Goal: Information Seeking & Learning: Check status

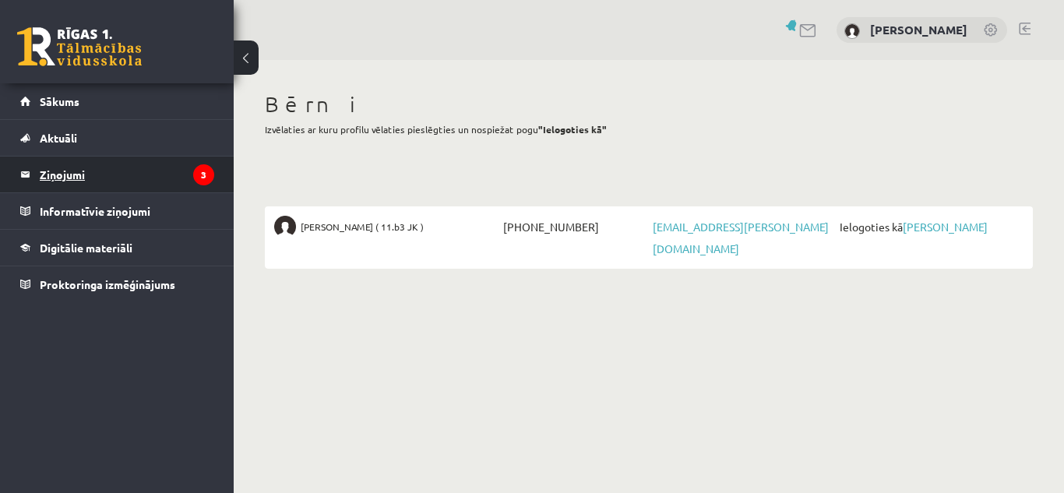
click at [78, 167] on legend "Ziņojumi 3" at bounding box center [127, 175] width 174 height 36
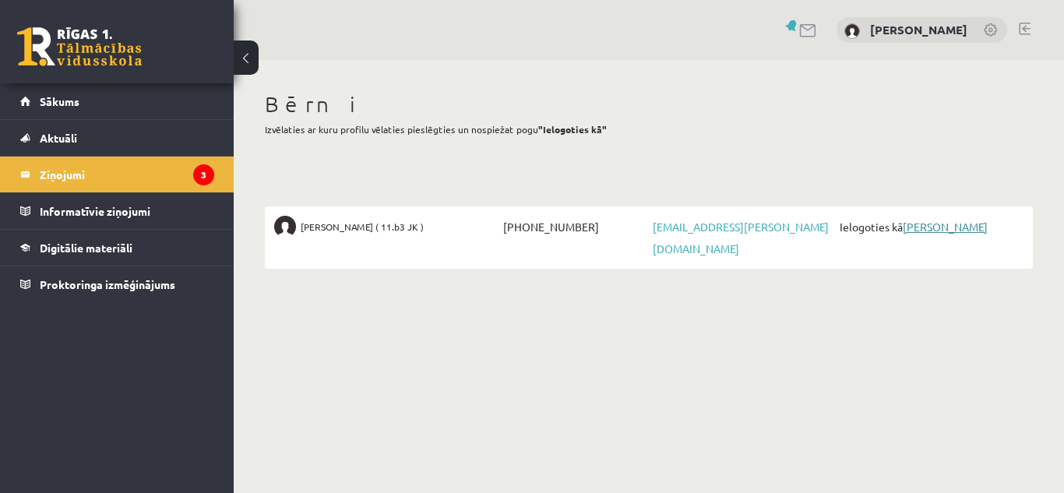
click at [933, 230] on link "[PERSON_NAME]" at bounding box center [945, 227] width 85 height 14
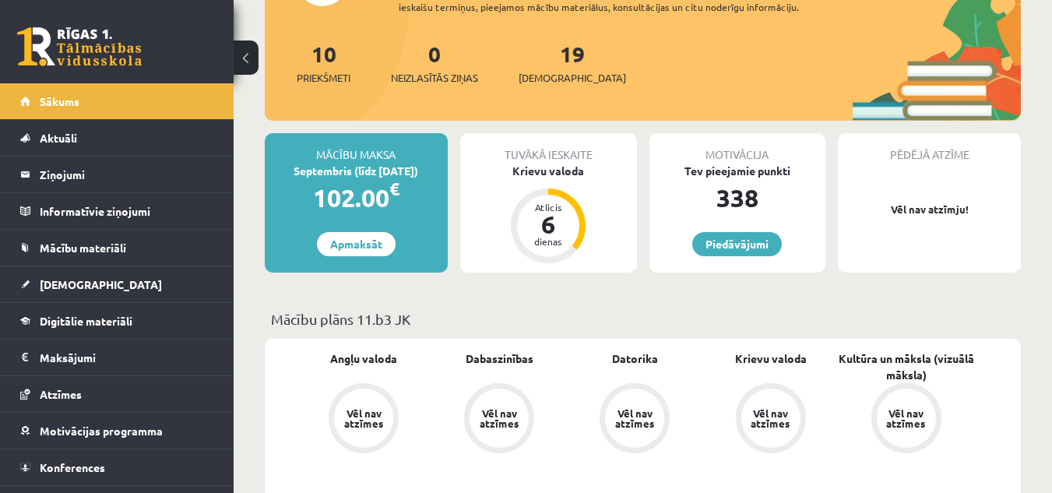
scroll to position [218, 0]
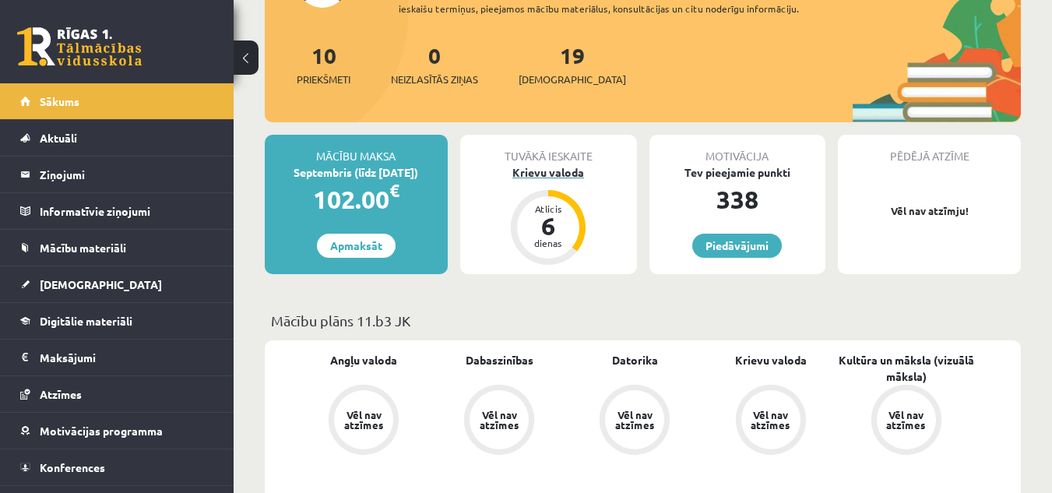
click at [551, 219] on div "6" at bounding box center [548, 225] width 47 height 25
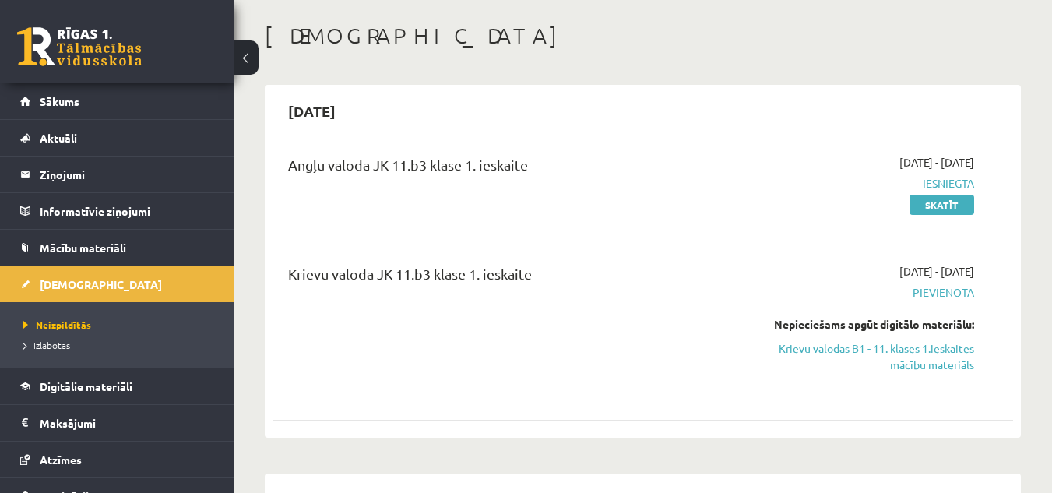
scroll to position [125, 0]
click at [938, 202] on link "Skatīt" at bounding box center [942, 203] width 65 height 20
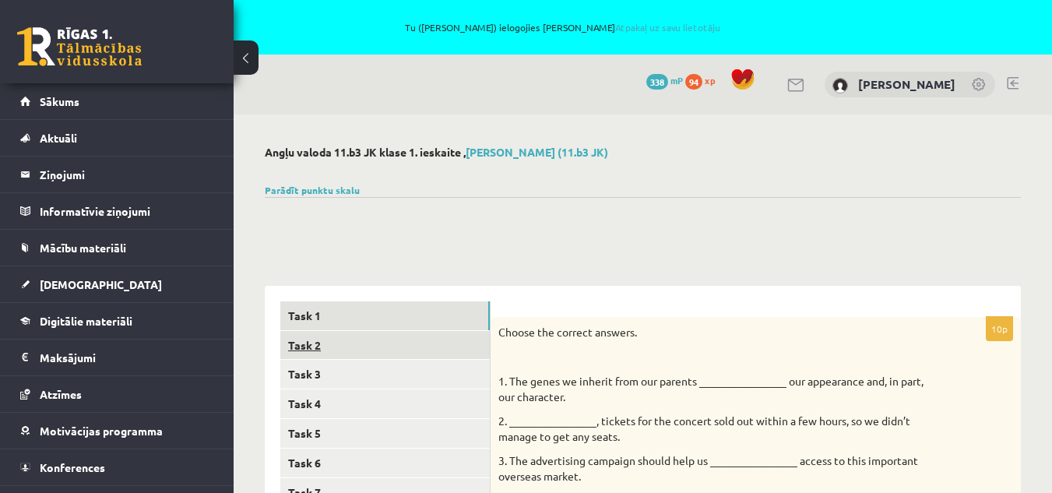
click at [399, 336] on link "Task 2" at bounding box center [385, 345] width 210 height 29
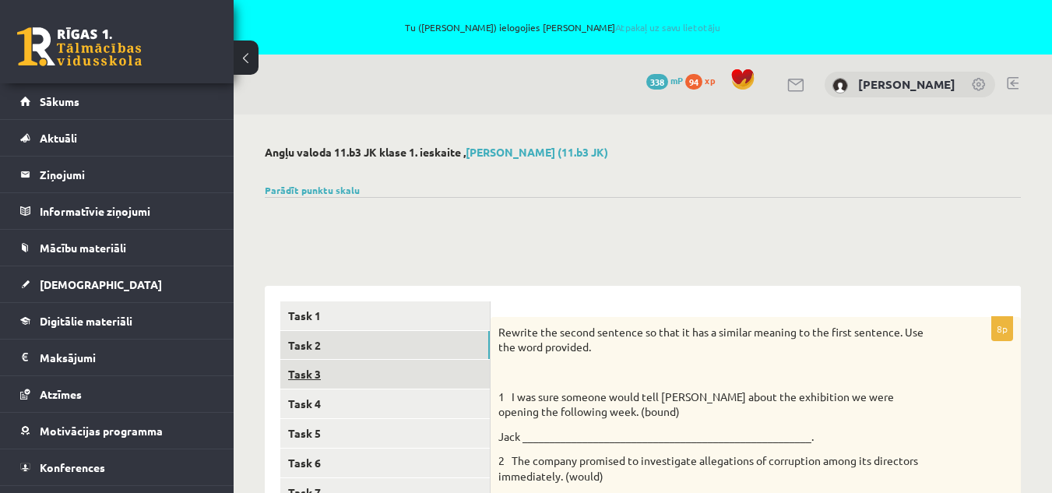
click at [387, 372] on link "Task 3" at bounding box center [385, 374] width 210 height 29
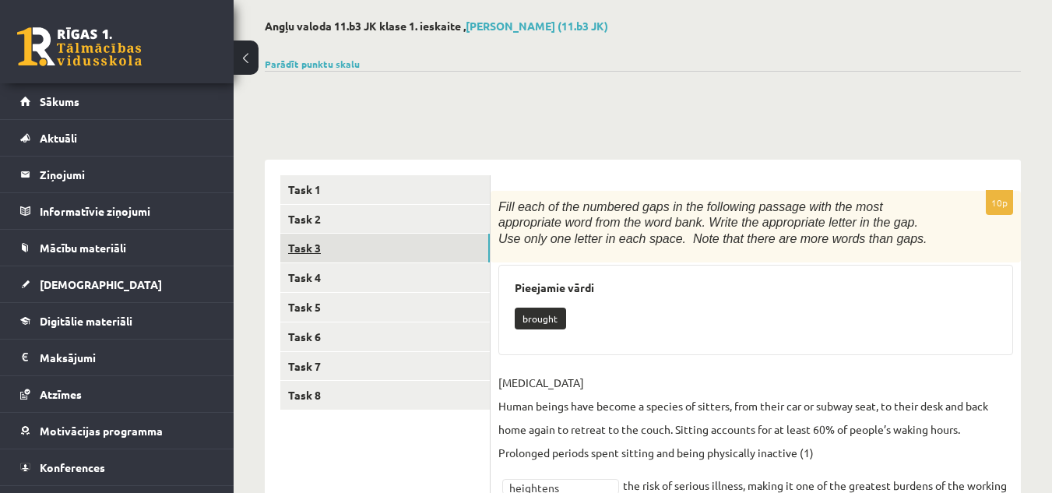
scroll to position [125, 0]
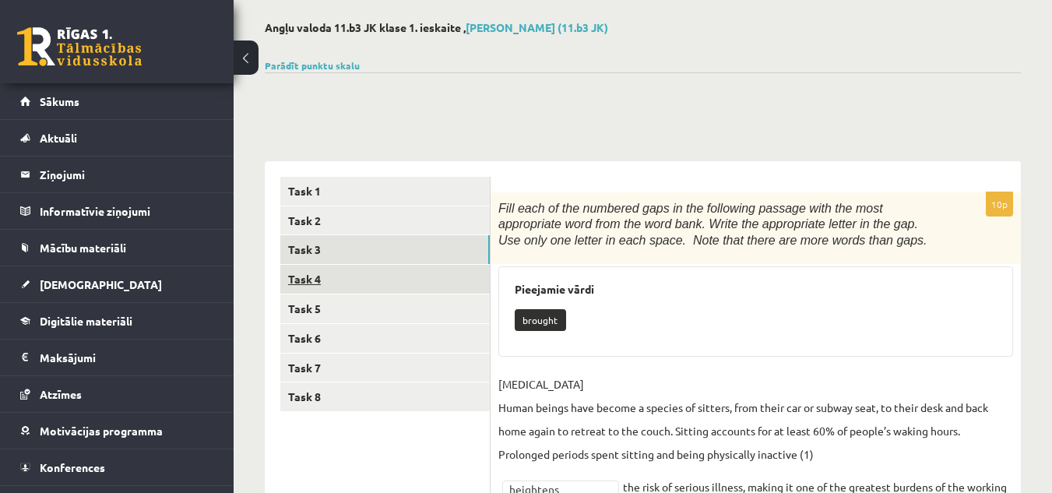
click at [333, 281] on link "Task 4" at bounding box center [385, 279] width 210 height 29
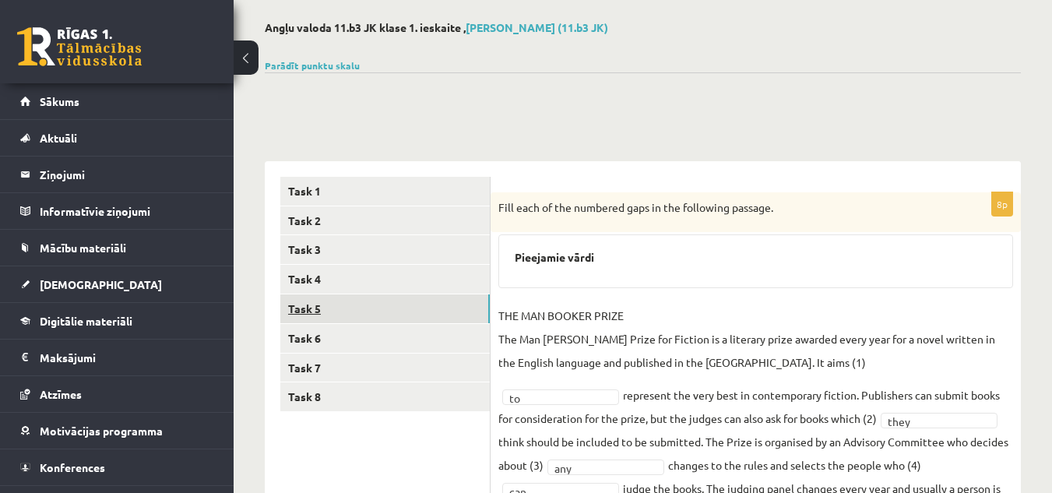
click at [328, 301] on link "Task 5" at bounding box center [385, 308] width 210 height 29
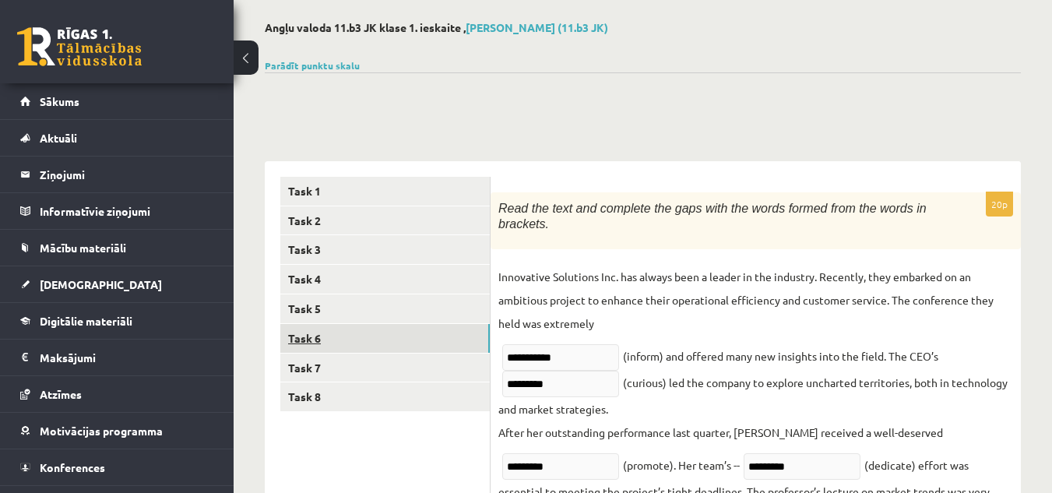
click at [330, 337] on link "Task 6" at bounding box center [385, 338] width 210 height 29
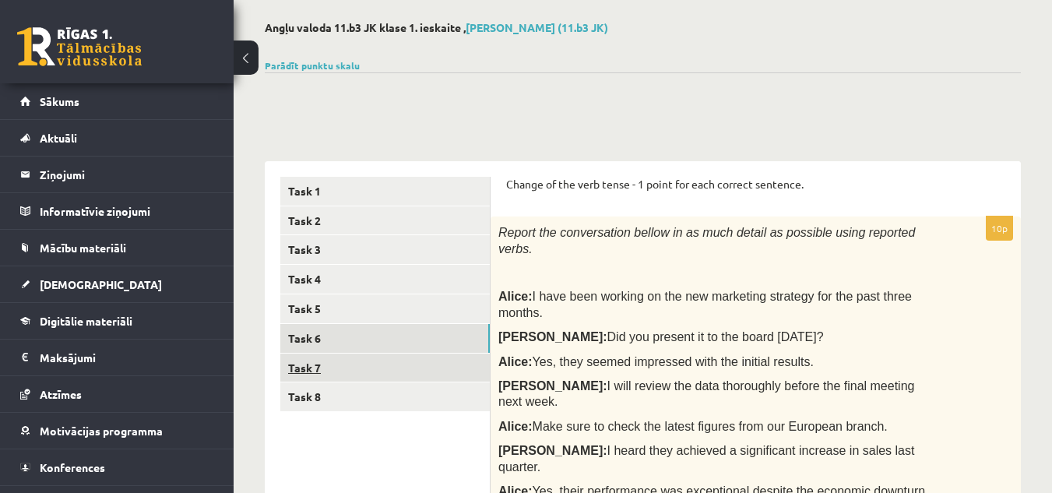
scroll to position [0, 0]
click at [337, 365] on link "Task 7" at bounding box center [385, 368] width 210 height 29
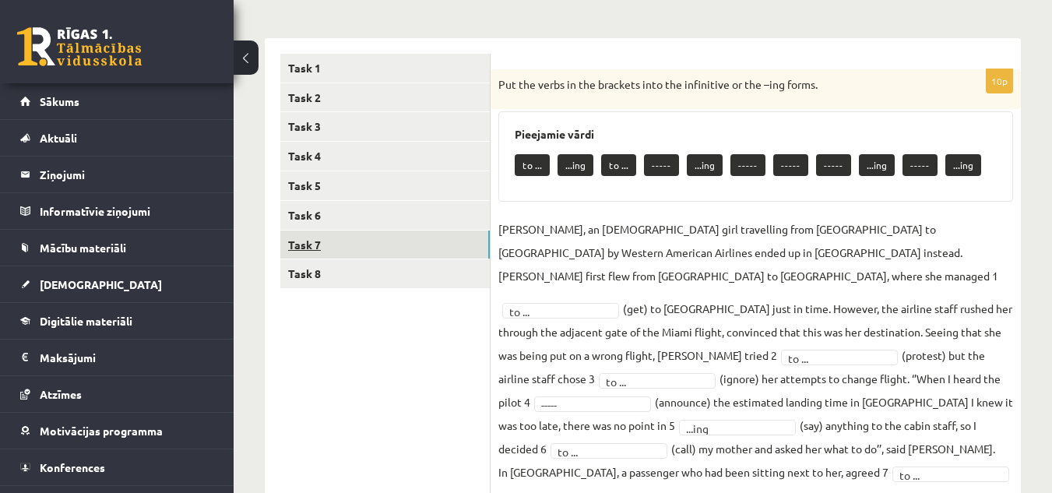
scroll to position [249, 0]
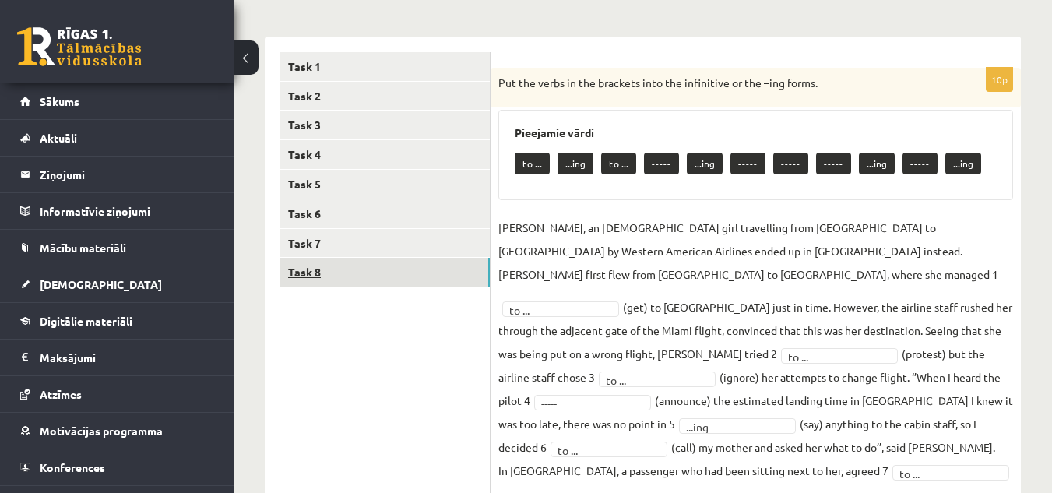
click at [325, 269] on link "Task 8" at bounding box center [385, 272] width 210 height 29
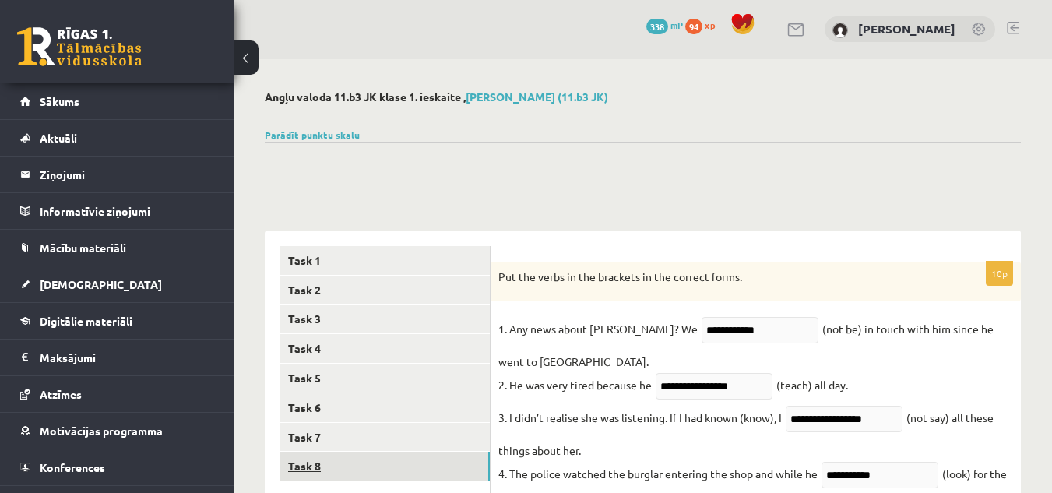
scroll to position [0, 0]
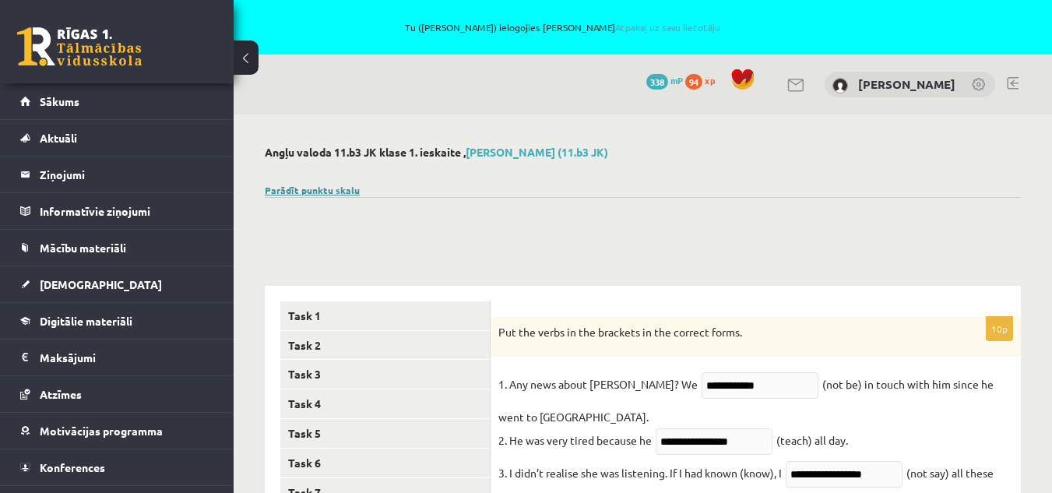
click at [327, 189] on link "Parādīt punktu skalu" at bounding box center [312, 190] width 95 height 12
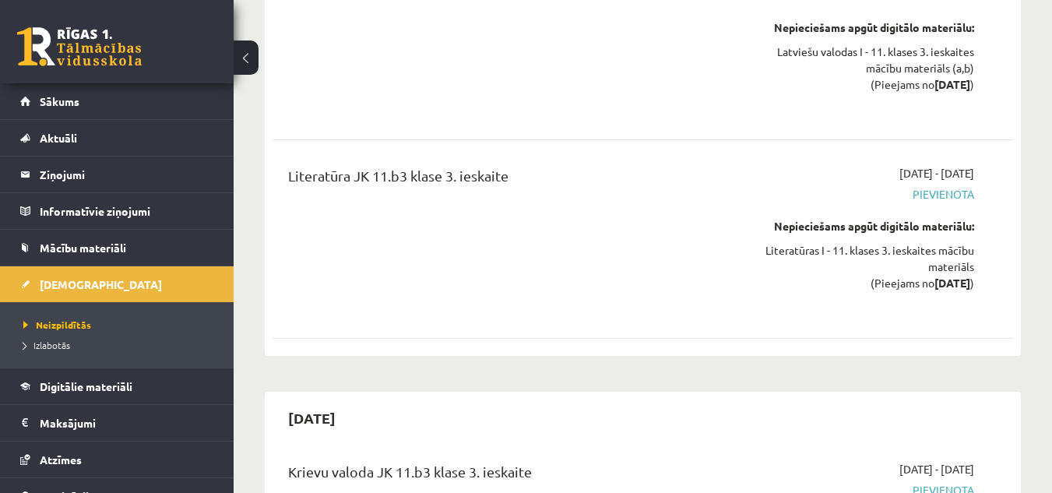
scroll to position [10125, 0]
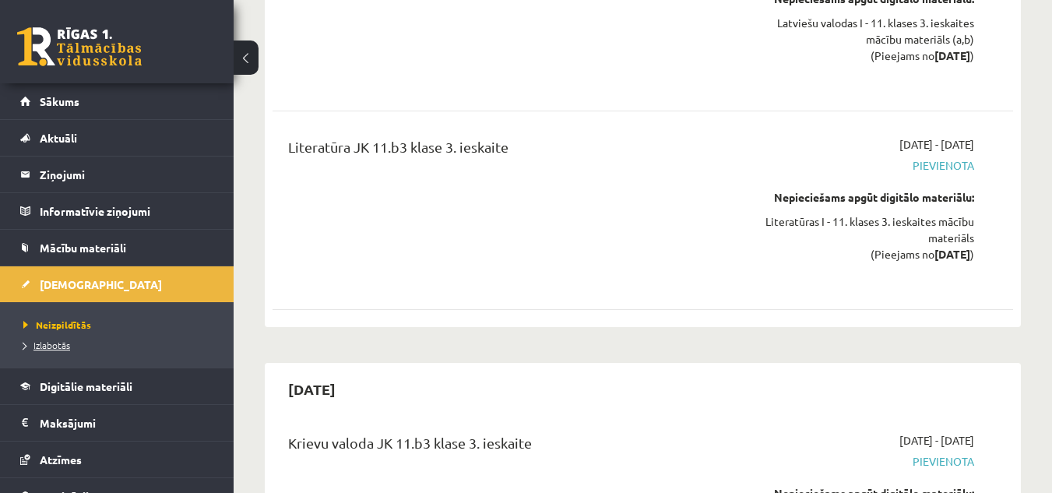
click at [66, 339] on link "Izlabotās" at bounding box center [120, 345] width 195 height 14
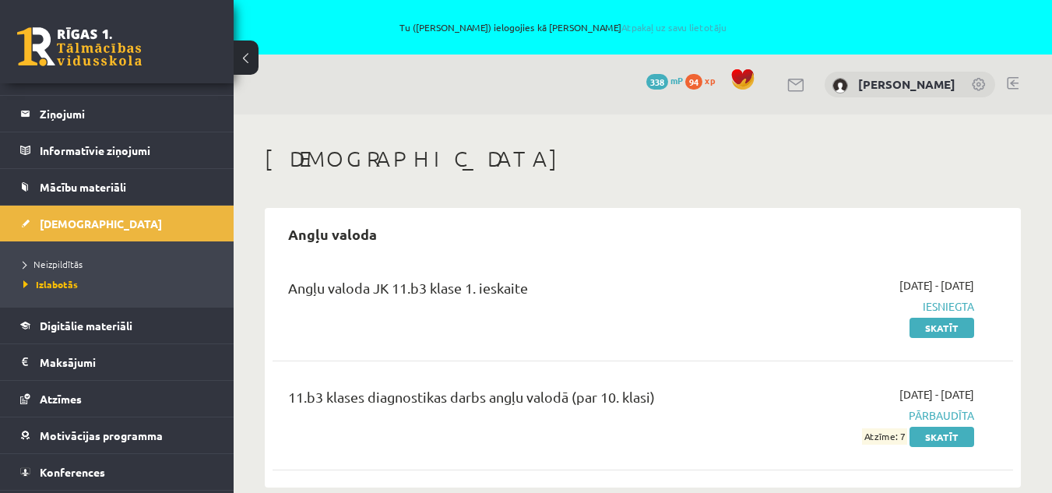
scroll to position [62, 0]
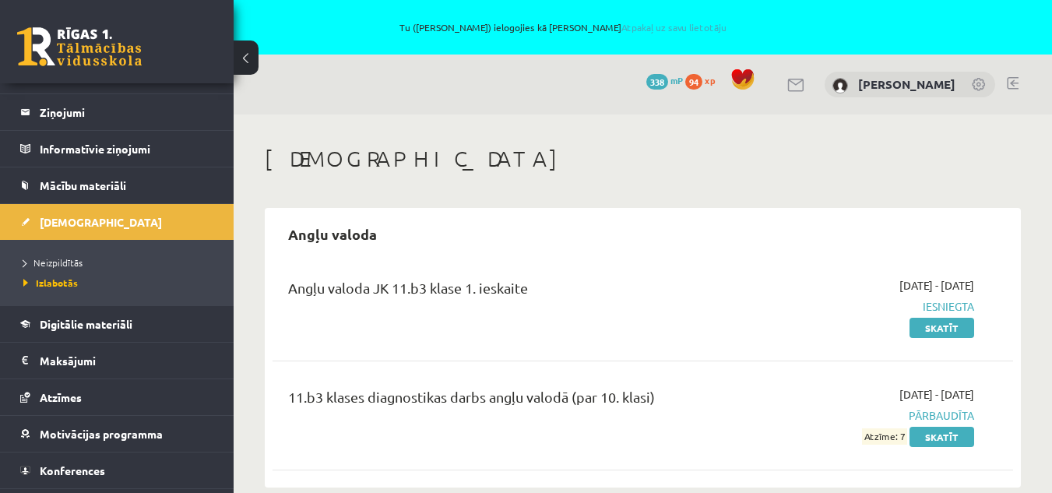
click at [528, 248] on div "Angļu valoda" at bounding box center [643, 234] width 741 height 37
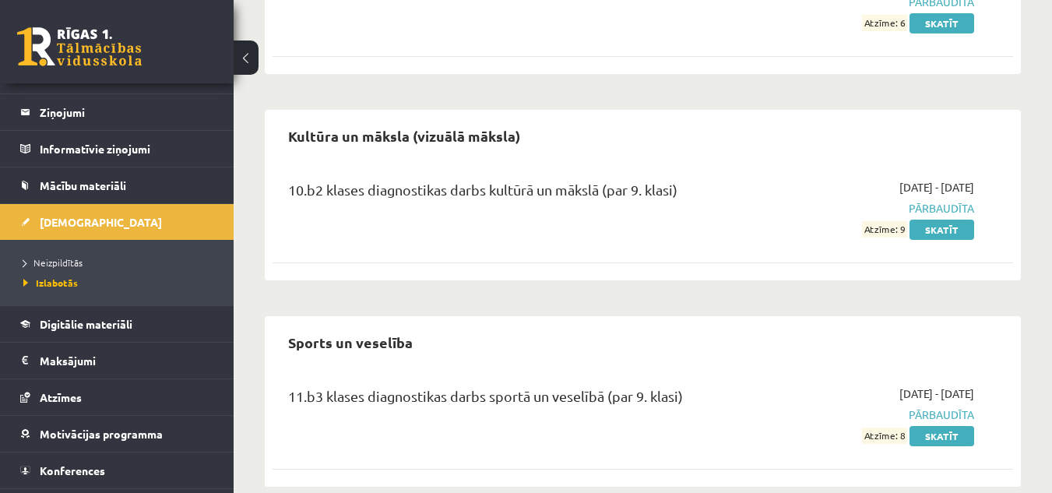
scroll to position [968, 0]
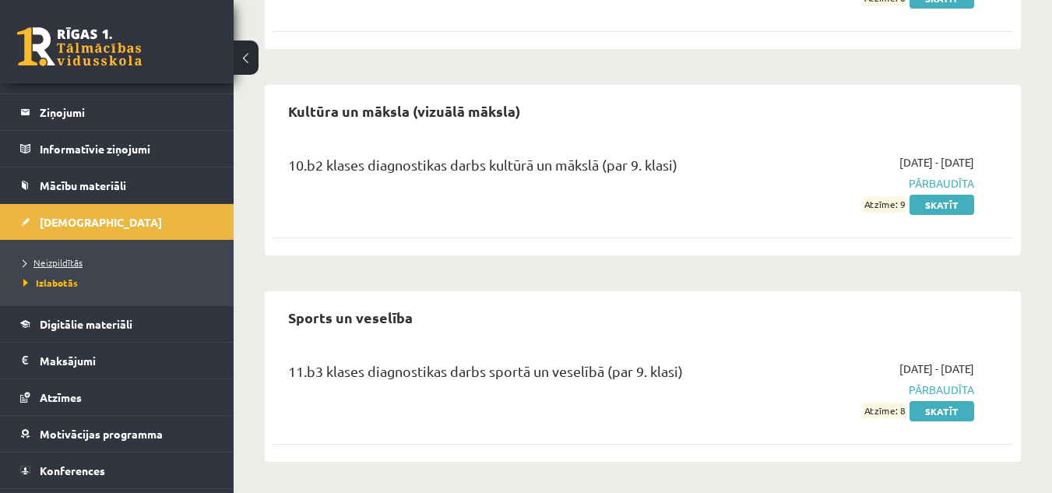
click at [70, 260] on span "Neizpildītās" at bounding box center [52, 262] width 59 height 12
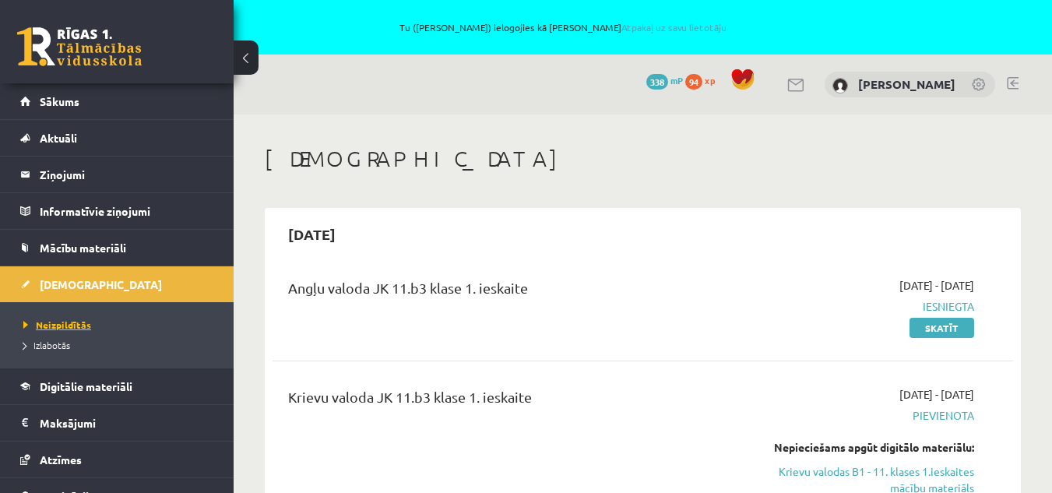
scroll to position [31, 0]
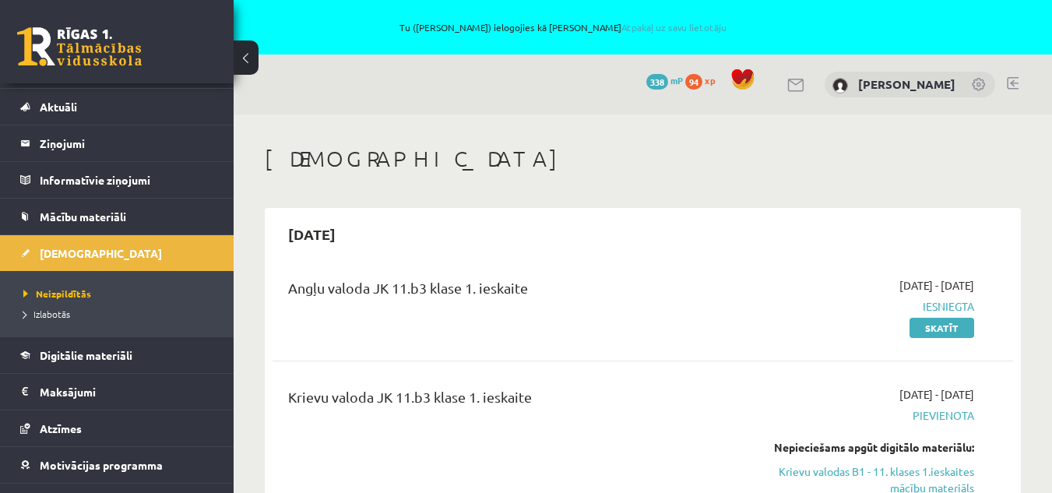
click at [633, 157] on h1 "Ieskaites" at bounding box center [643, 159] width 756 height 26
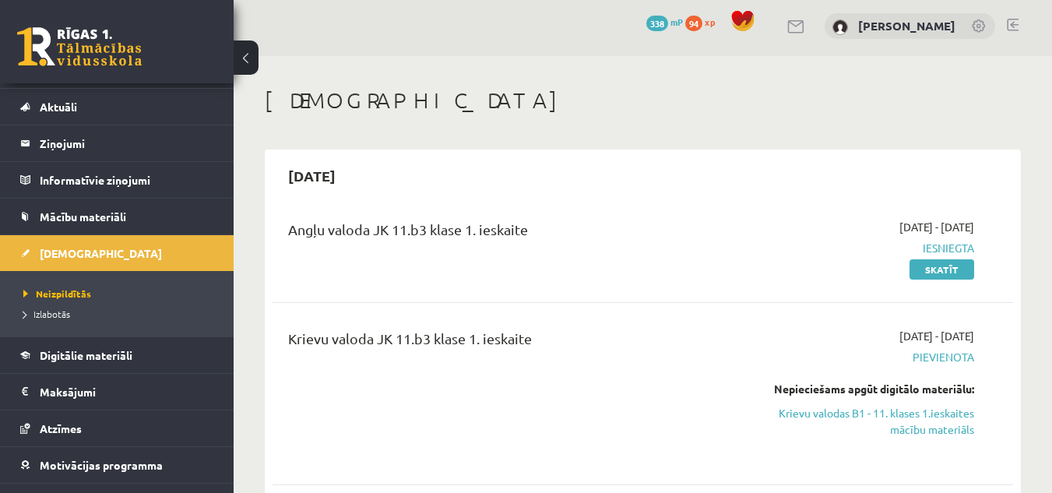
scroll to position [0, 0]
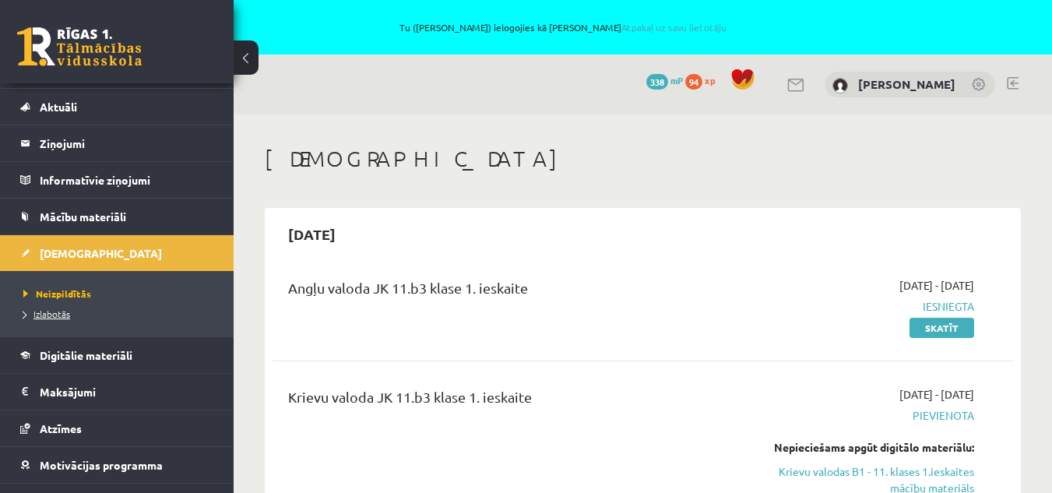
click at [63, 311] on span "Izlabotās" at bounding box center [46, 314] width 47 height 12
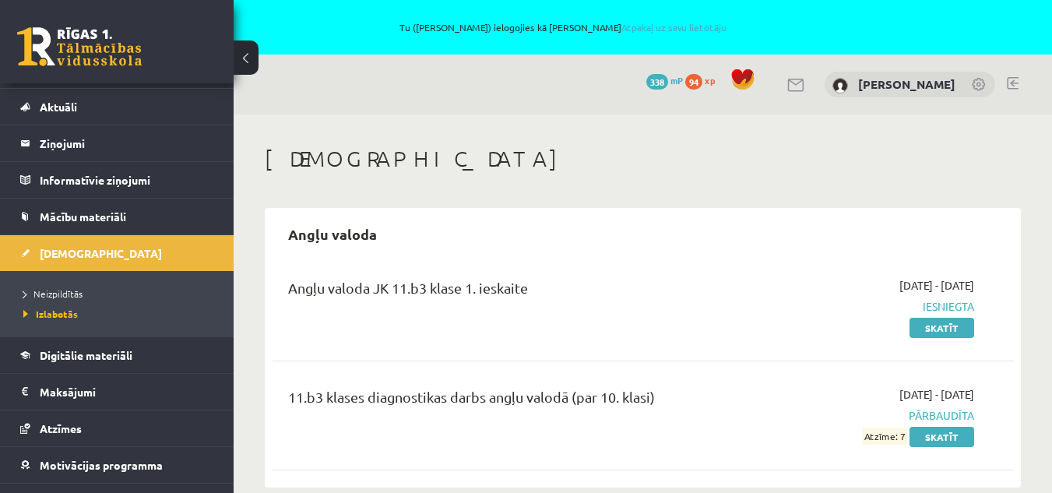
scroll to position [62, 0]
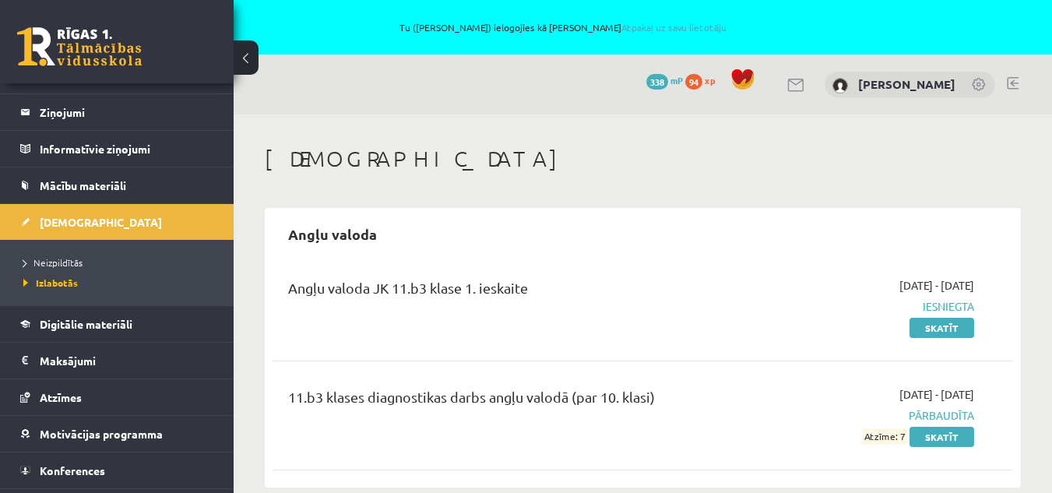
click at [579, 301] on div "Angļu valoda JK 11.b3 klase 1. ieskaite" at bounding box center [512, 291] width 449 height 29
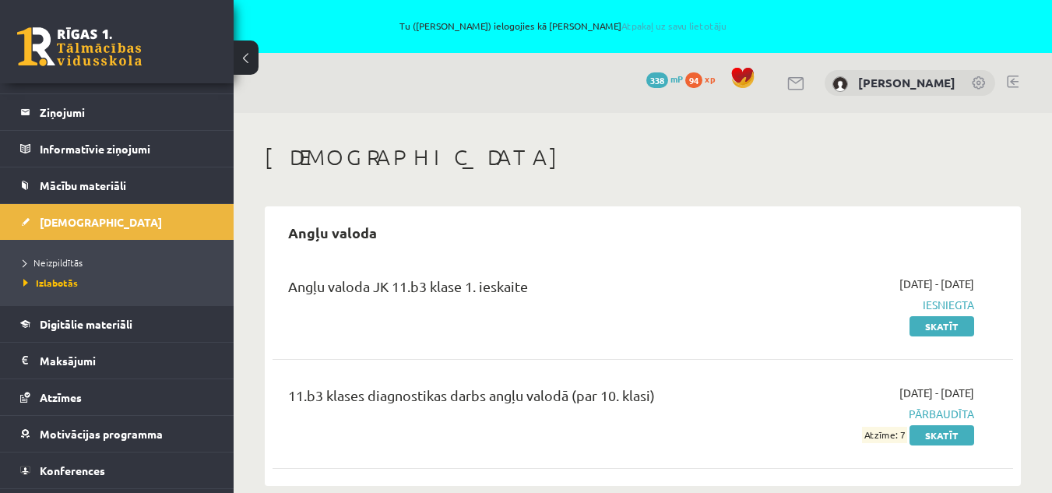
scroll to position [0, 0]
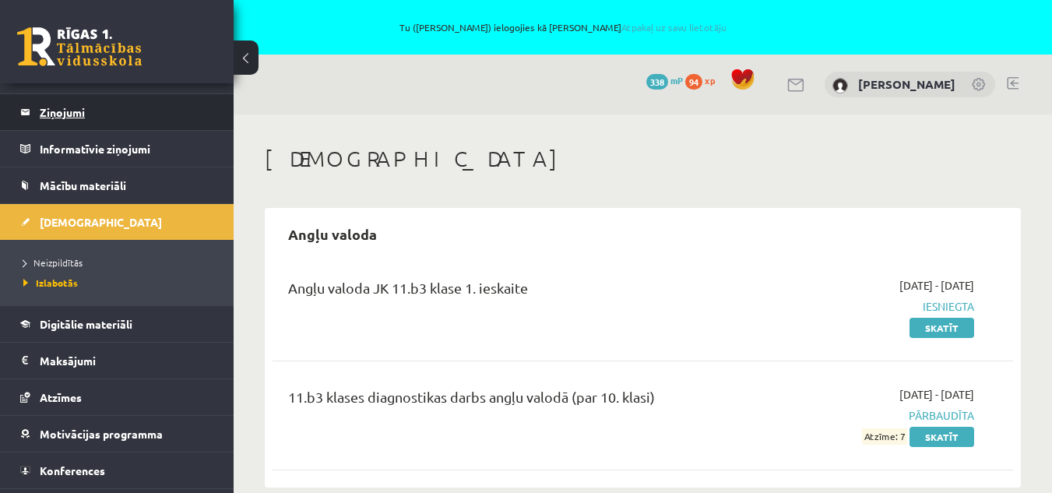
click at [85, 109] on legend "Ziņojumi 0" at bounding box center [127, 112] width 174 height 36
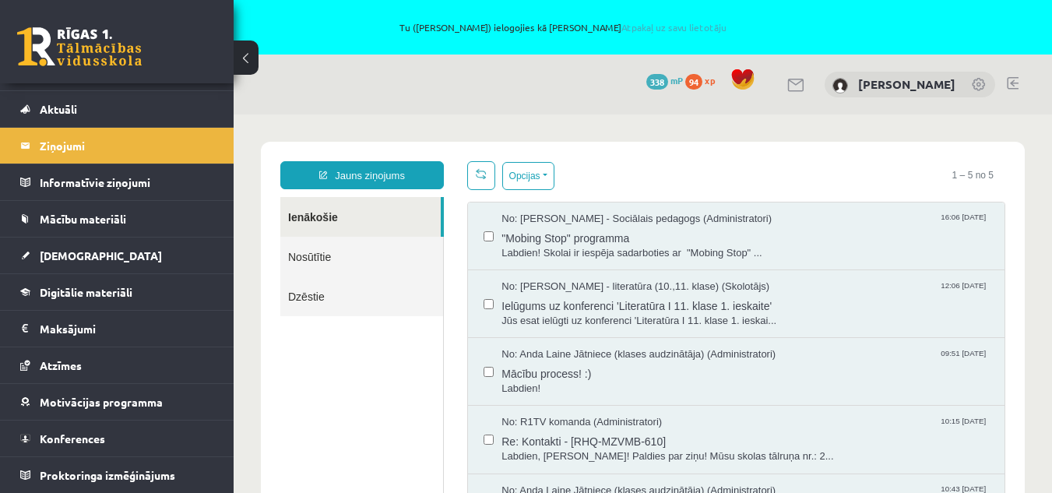
click at [315, 255] on link "Nosūtītie" at bounding box center [361, 257] width 163 height 40
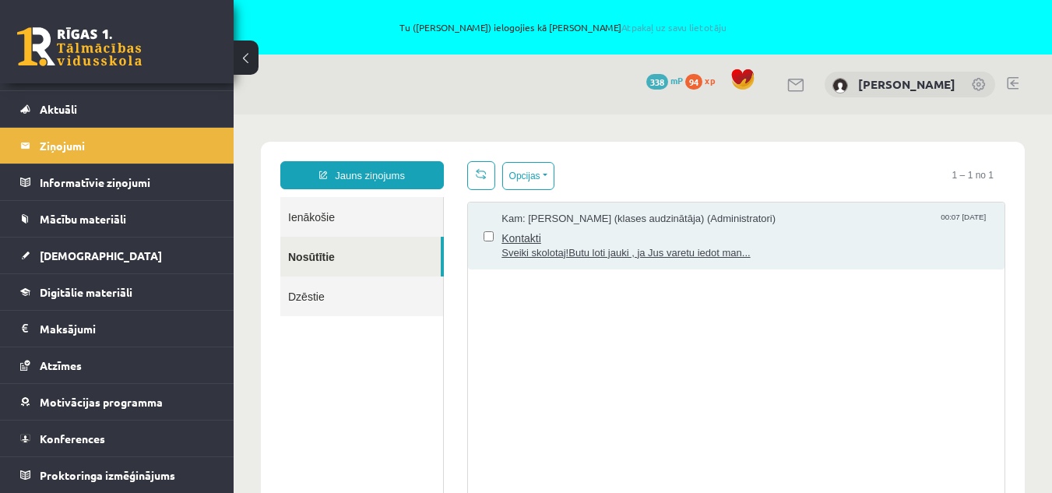
click at [613, 214] on span "Kam: Anda Laine Jātniece (klases audzinātāja) (Administratori)" at bounding box center [639, 219] width 274 height 15
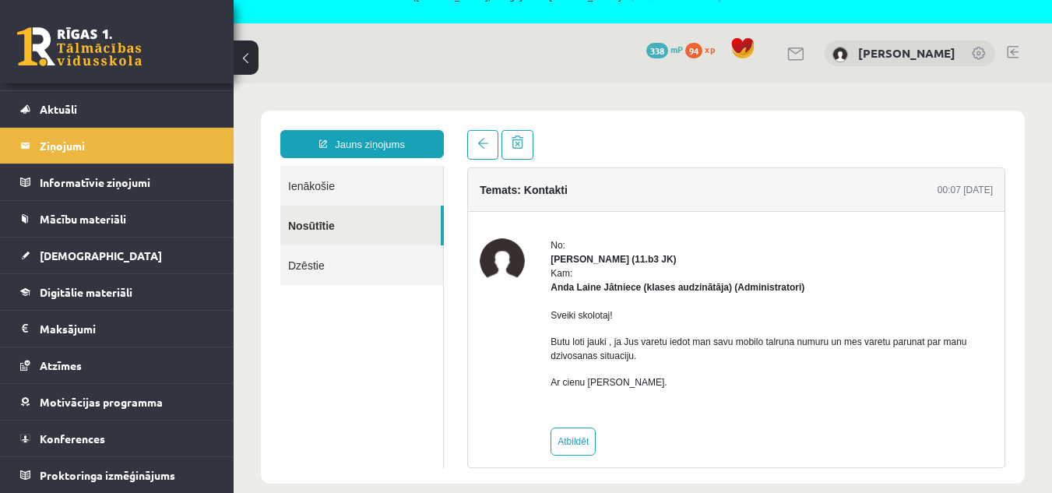
scroll to position [55, 0]
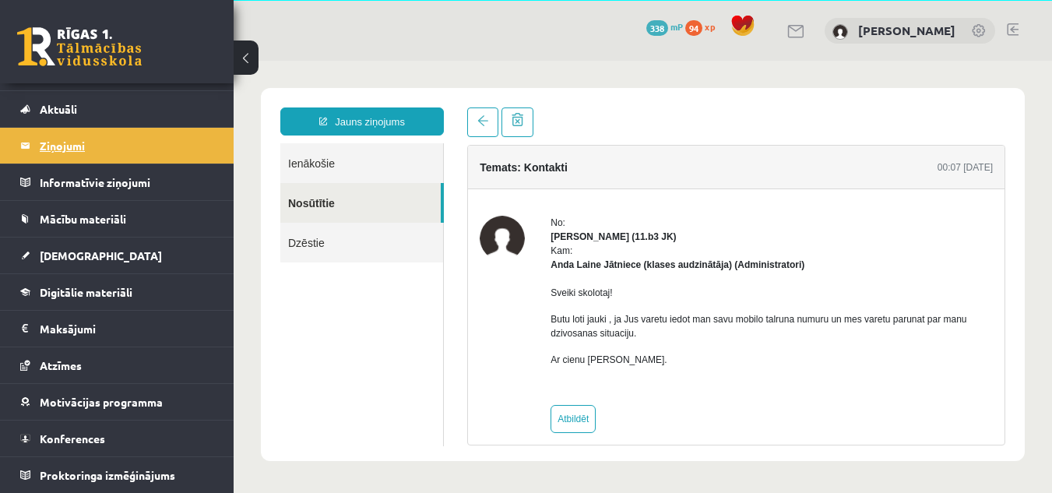
click at [71, 145] on legend "Ziņojumi 0" at bounding box center [127, 146] width 174 height 36
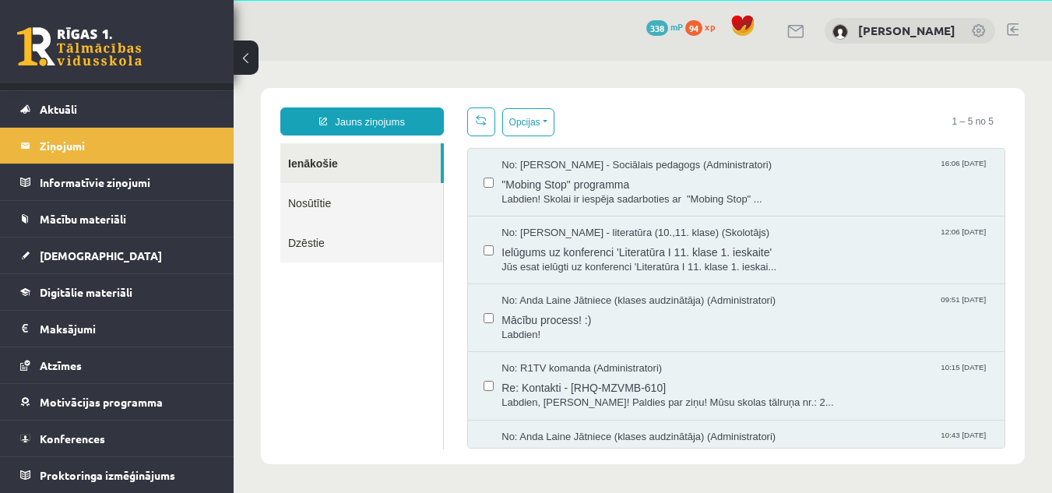
scroll to position [0, 0]
click at [63, 106] on span "Aktuāli" at bounding box center [58, 109] width 37 height 14
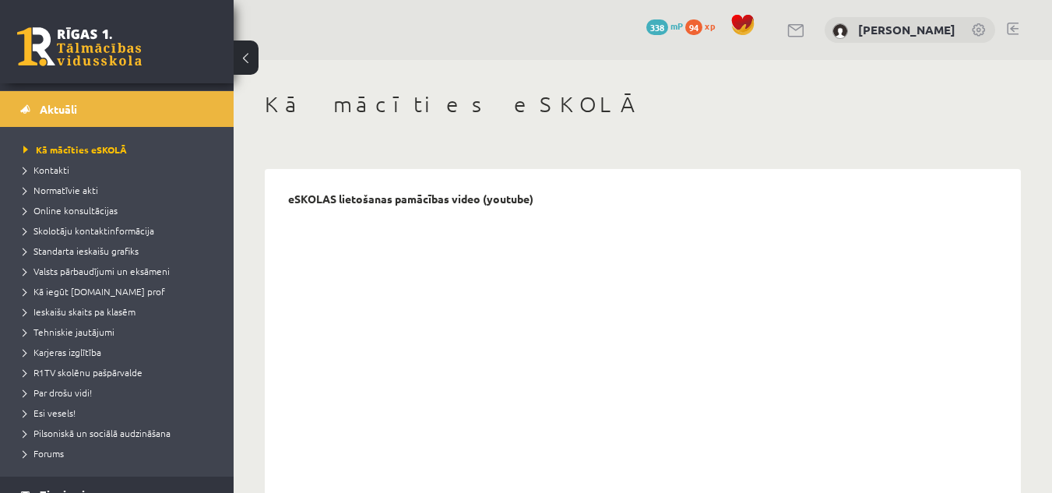
click at [84, 50] on link at bounding box center [79, 46] width 125 height 39
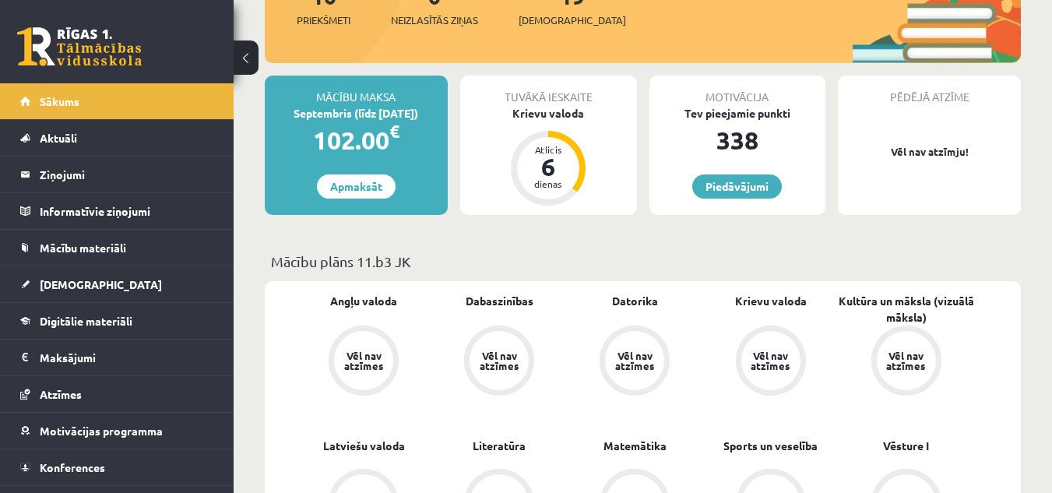
scroll to position [280, 0]
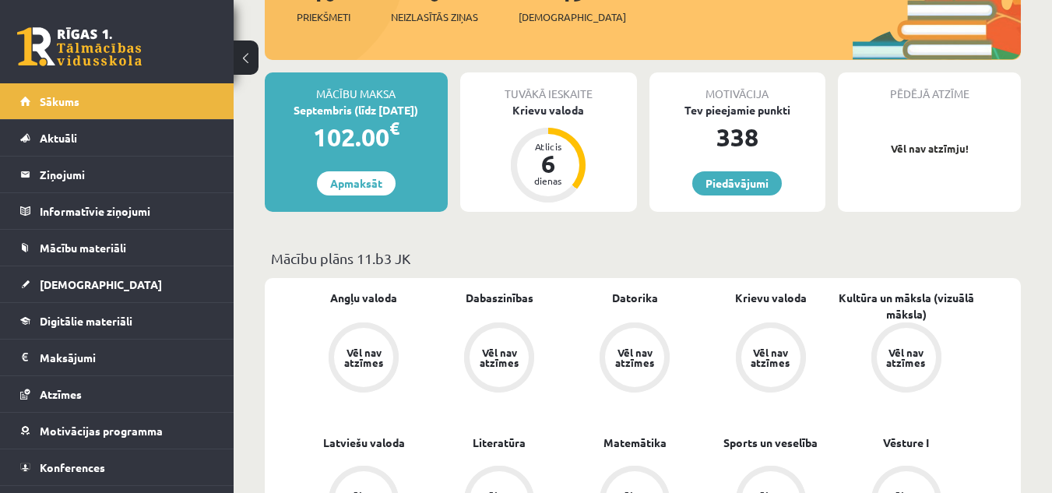
click at [363, 354] on div "Vēl nav atzīmes" at bounding box center [364, 357] width 44 height 20
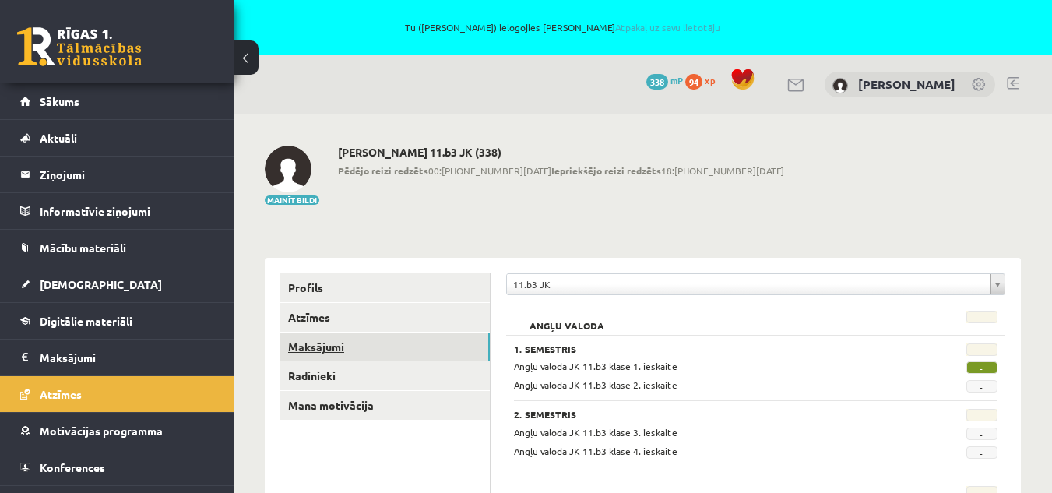
click at [327, 339] on link "Maksājumi" at bounding box center [385, 347] width 210 height 29
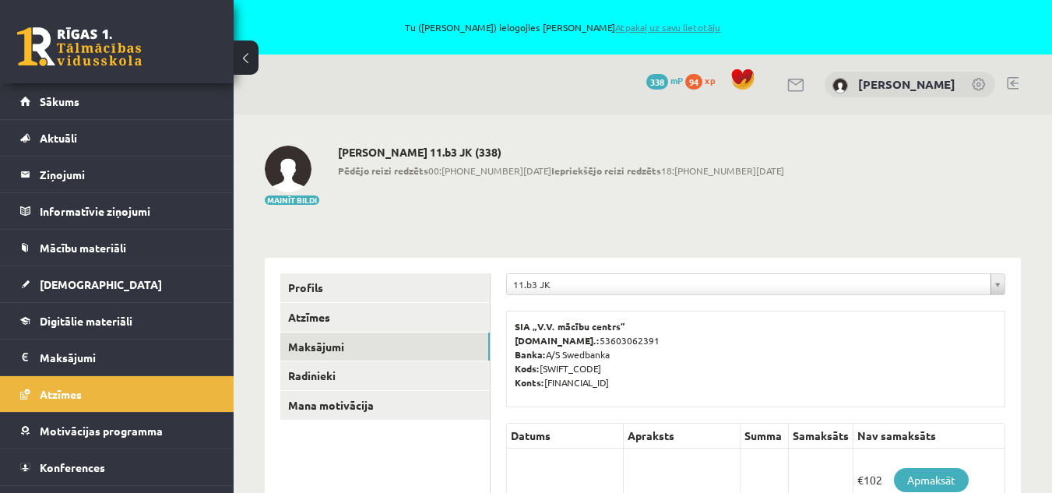
click at [648, 26] on link "Atpakaļ uz savu lietotāju" at bounding box center [667, 27] width 105 height 12
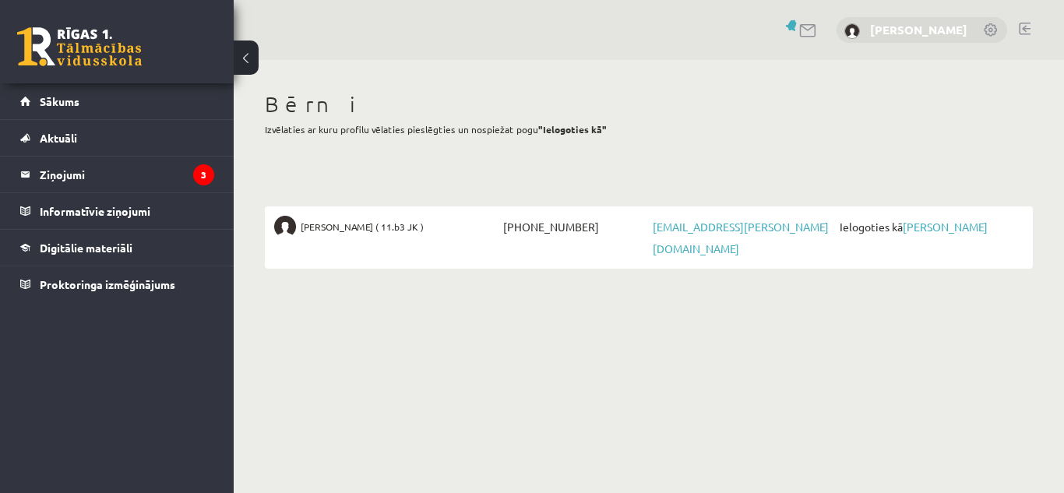
click at [917, 26] on link "[PERSON_NAME]" at bounding box center [918, 30] width 97 height 16
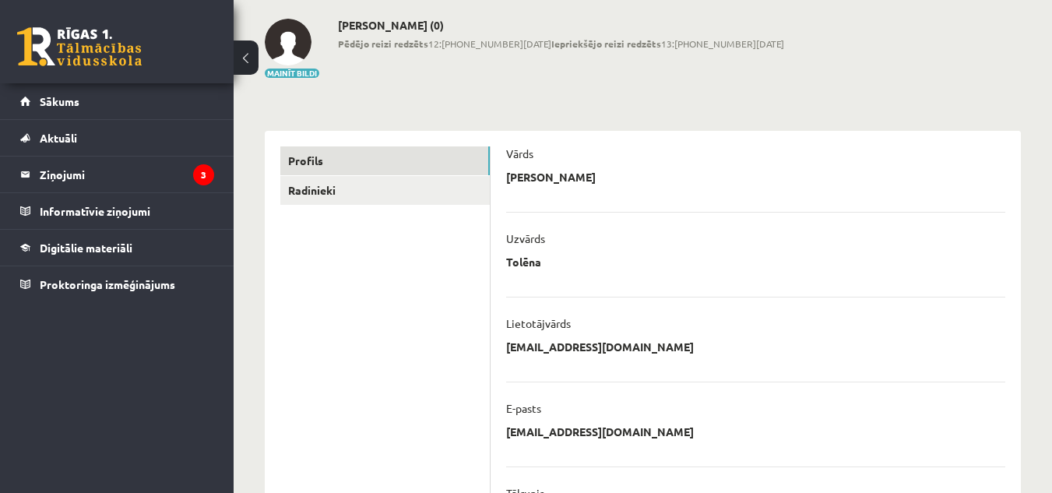
scroll to position [41, 0]
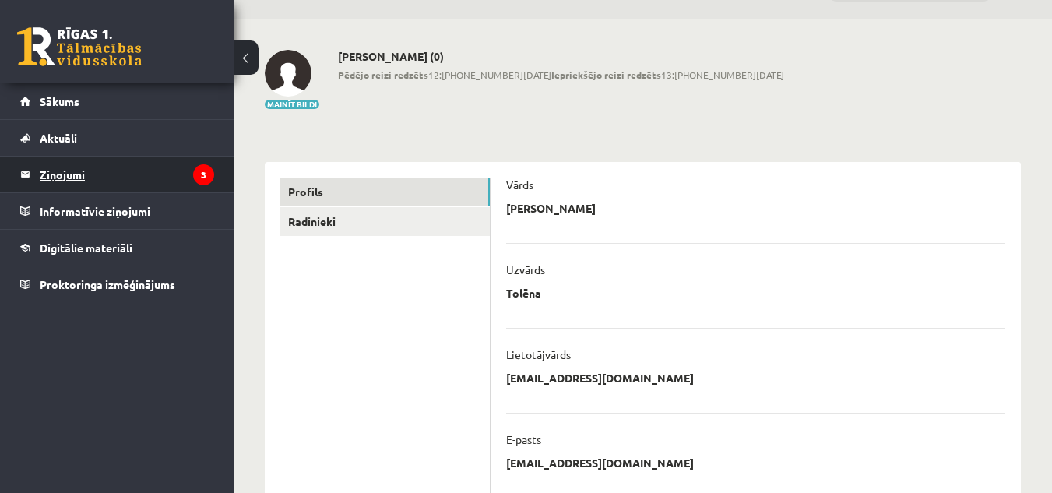
click at [85, 175] on legend "Ziņojumi 3" at bounding box center [127, 175] width 174 height 36
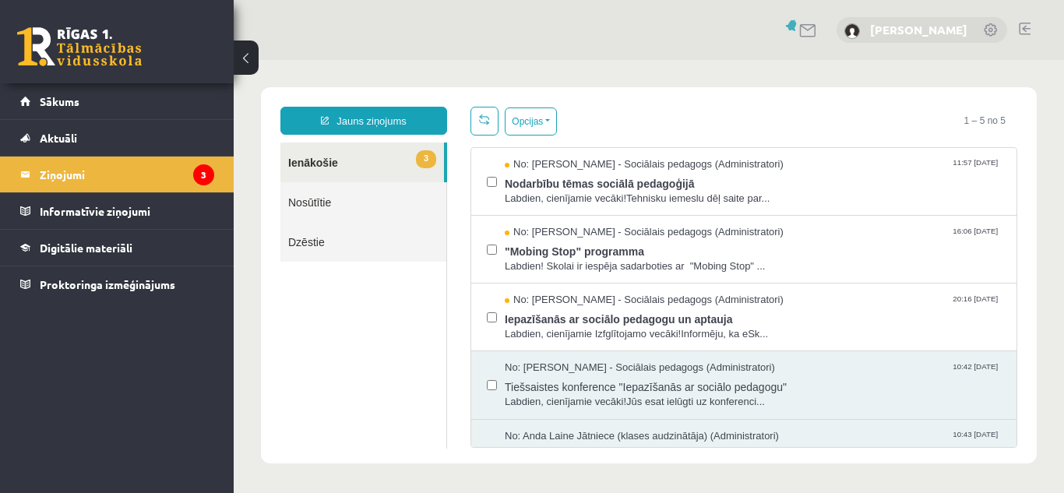
click at [951, 27] on link "Edīte Tolēna" at bounding box center [918, 30] width 97 height 16
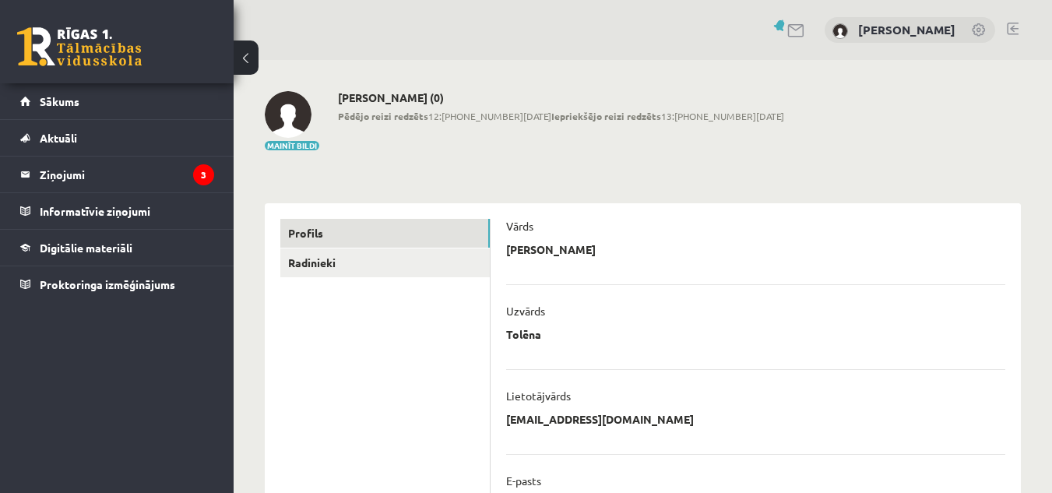
click at [973, 30] on link at bounding box center [980, 31] width 16 height 16
click at [984, 29] on link at bounding box center [980, 31] width 16 height 16
click at [541, 342] on div "Tolēna ****** ******** Atcelt" at bounding box center [755, 338] width 499 height 23
click at [806, 27] on link at bounding box center [796, 30] width 19 height 13
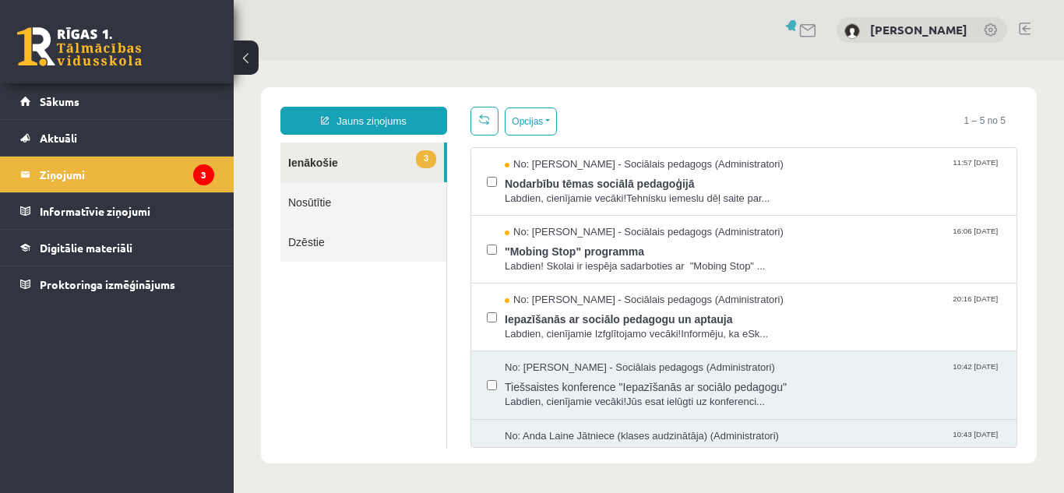
click at [1021, 25] on link at bounding box center [1025, 29] width 12 height 12
